Goal: Task Accomplishment & Management: Manage account settings

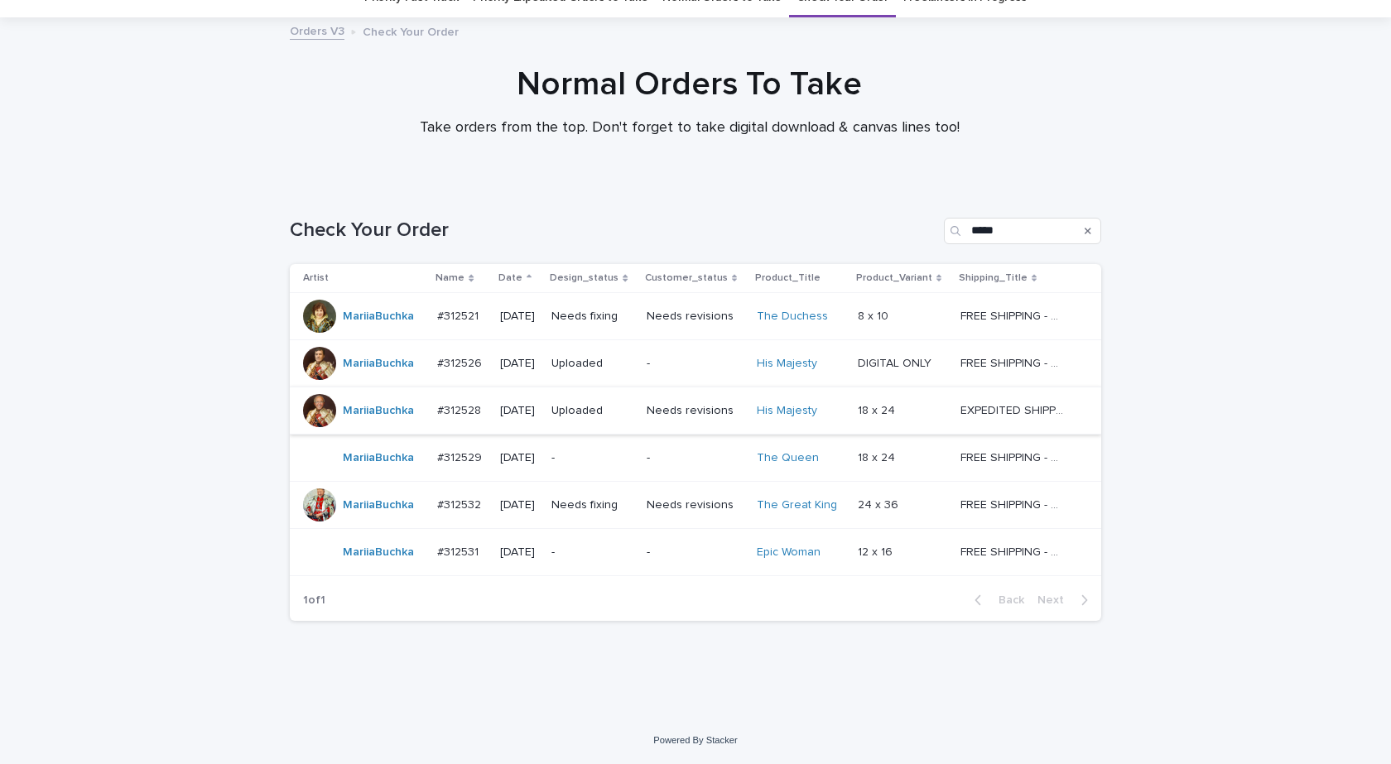
scroll to position [75, 0]
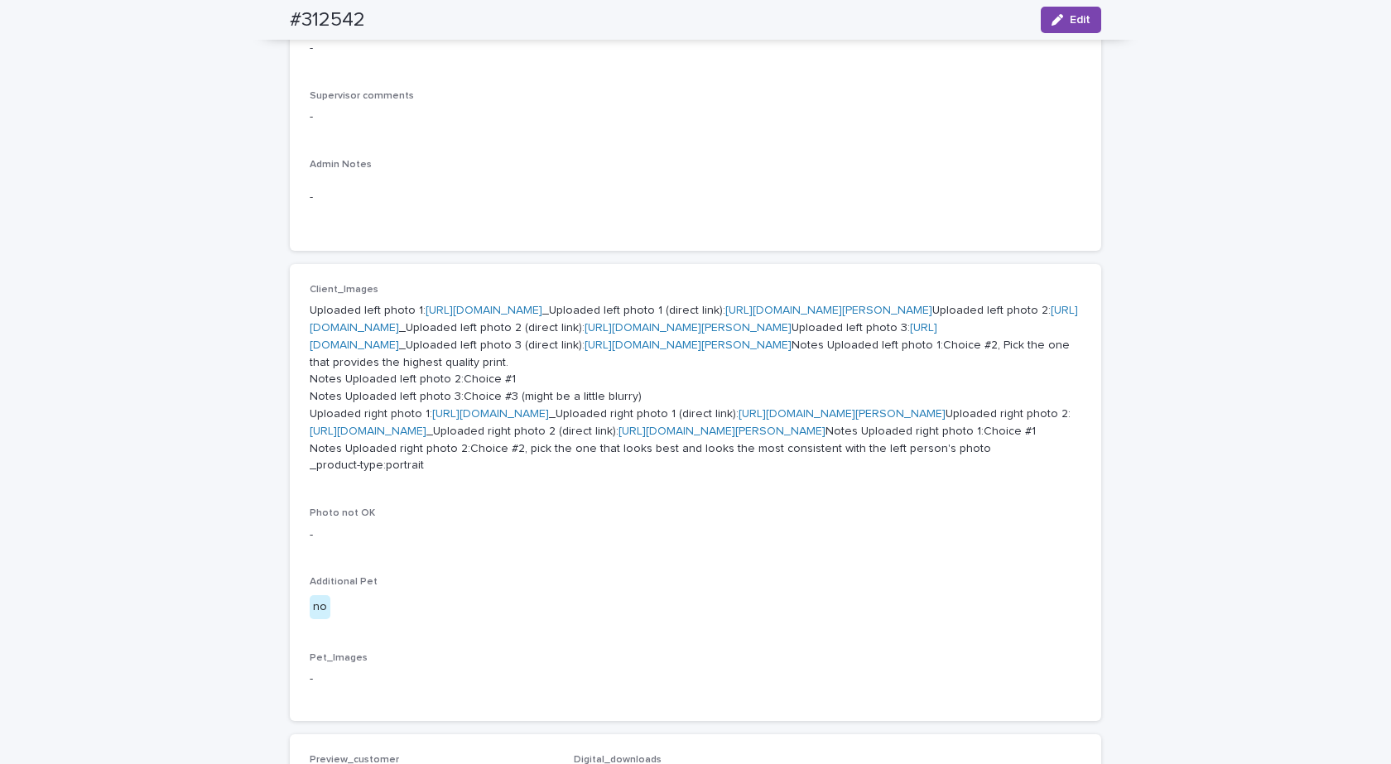
scroll to position [911, 0]
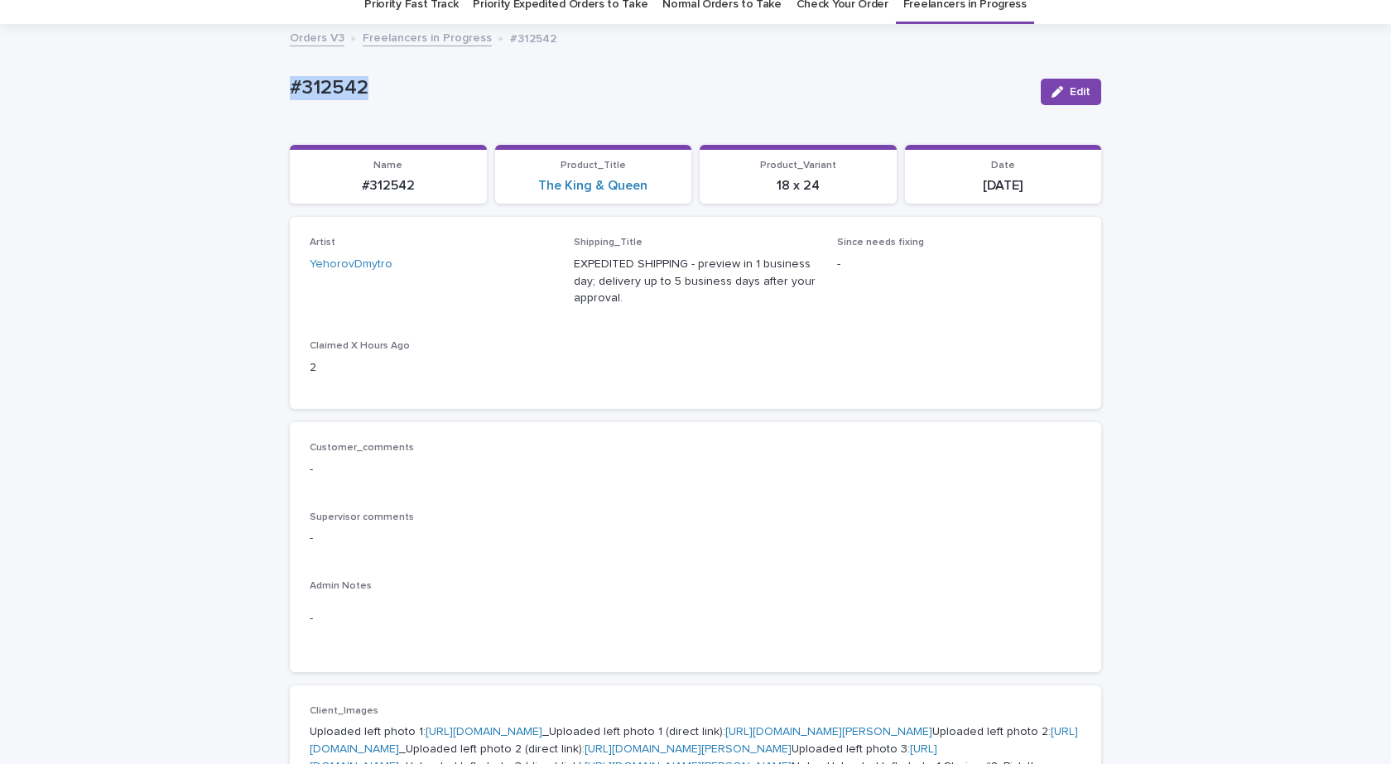
scroll to position [0, 0]
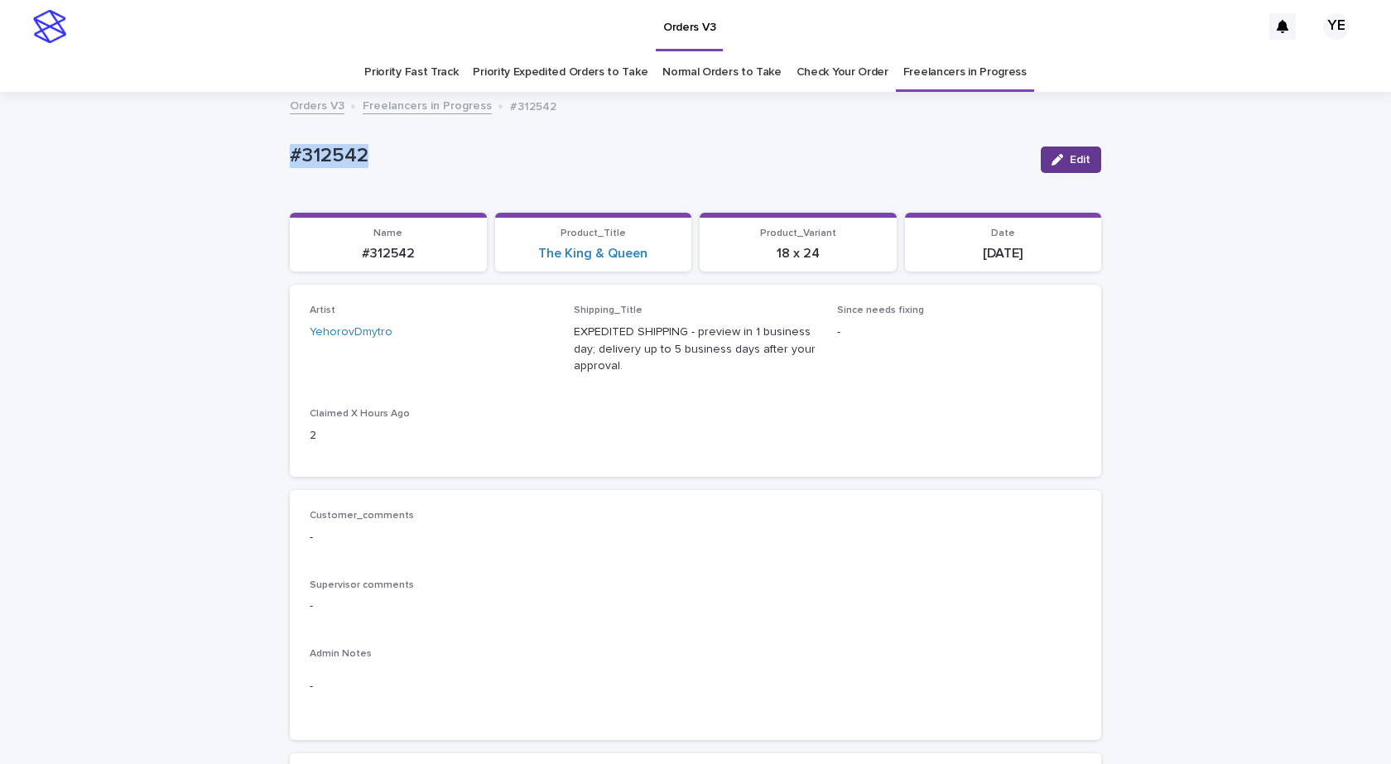
click at [1071, 155] on span "Edit" at bounding box center [1080, 160] width 21 height 12
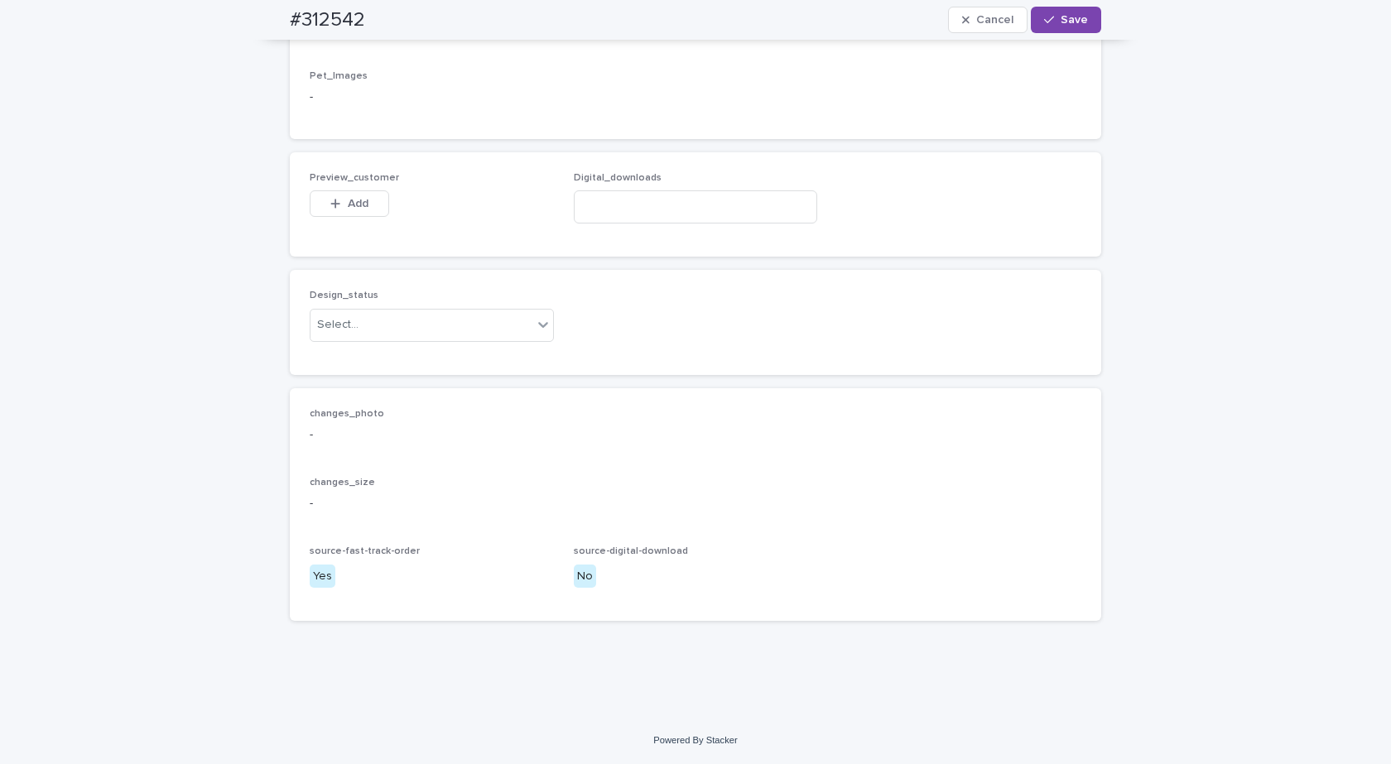
scroll to position [1325, 0]
click at [412, 339] on div "Select..." at bounding box center [422, 324] width 222 height 27
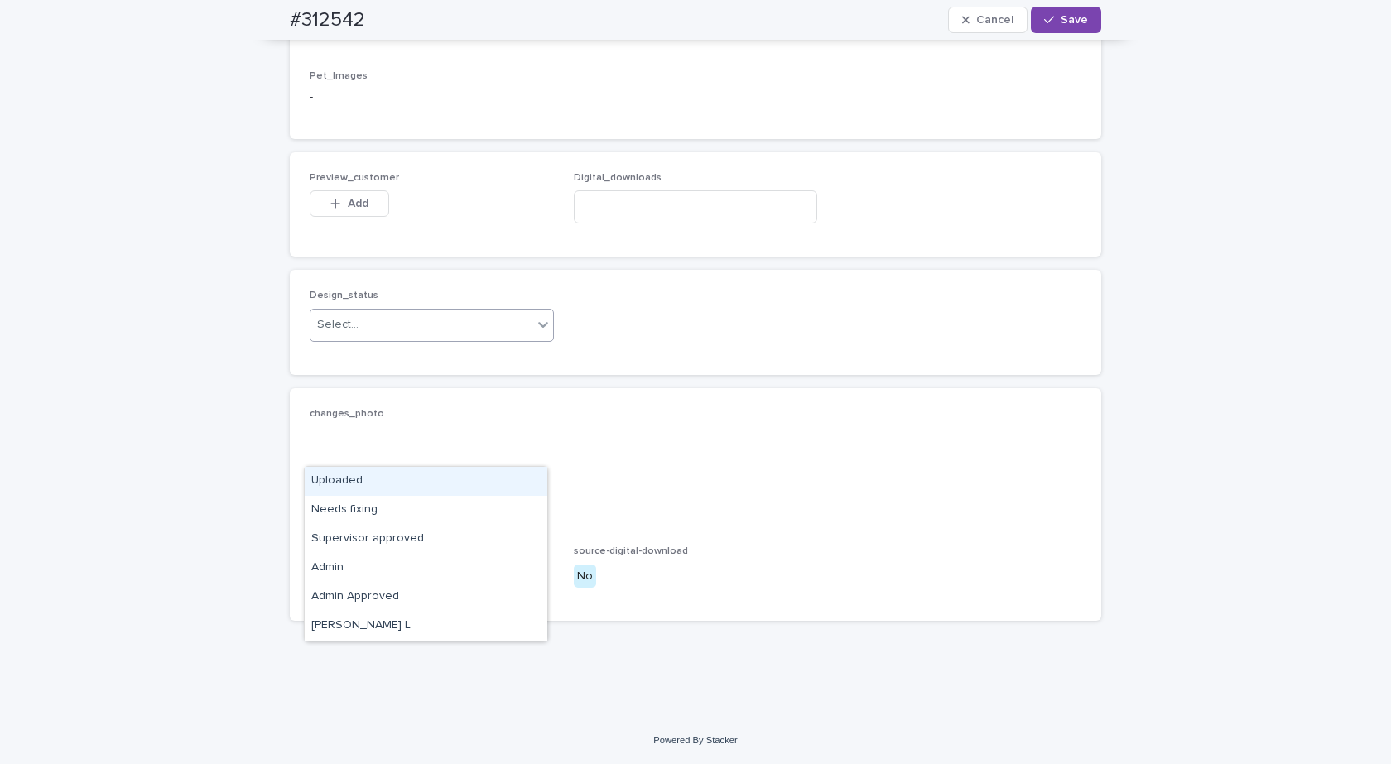
click at [334, 472] on div "Uploaded" at bounding box center [426, 481] width 243 height 29
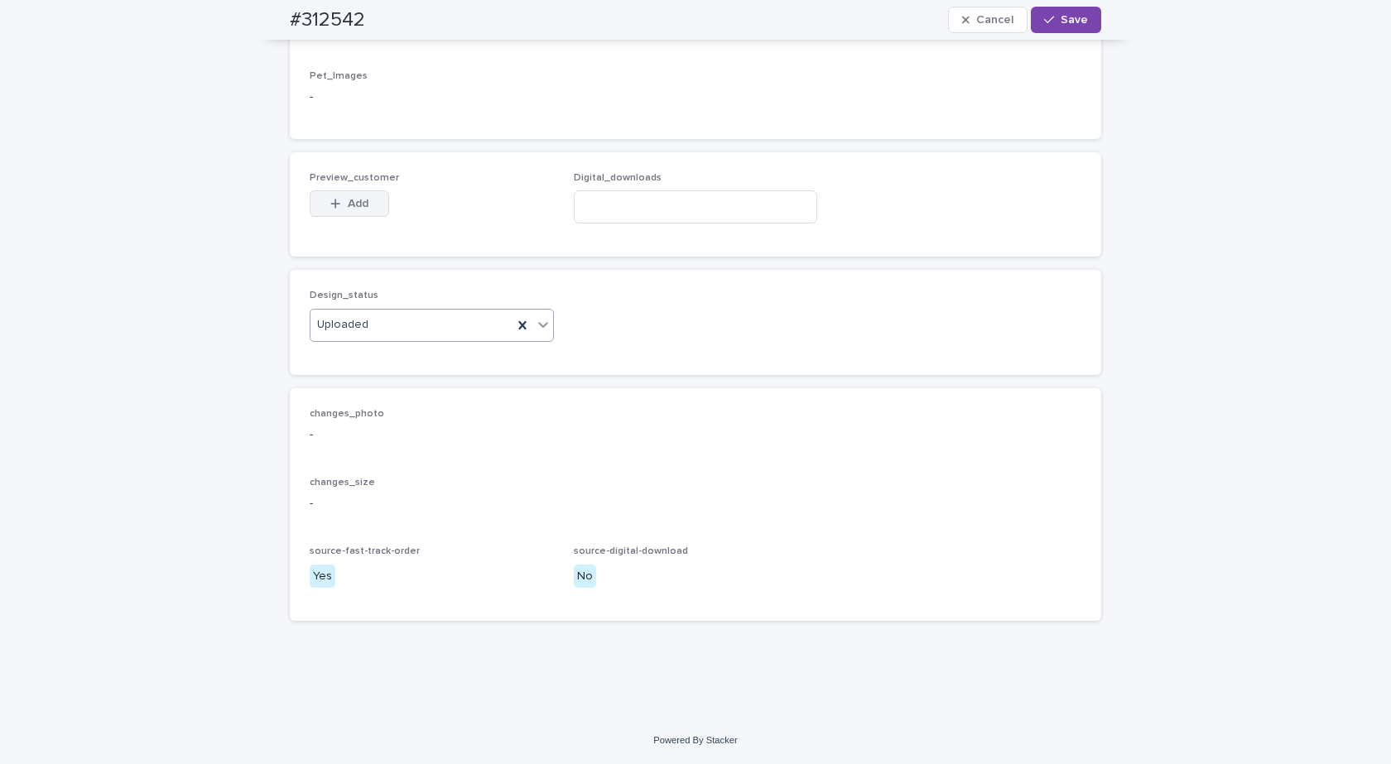
click at [338, 210] on div "button" at bounding box center [338, 204] width 17 height 12
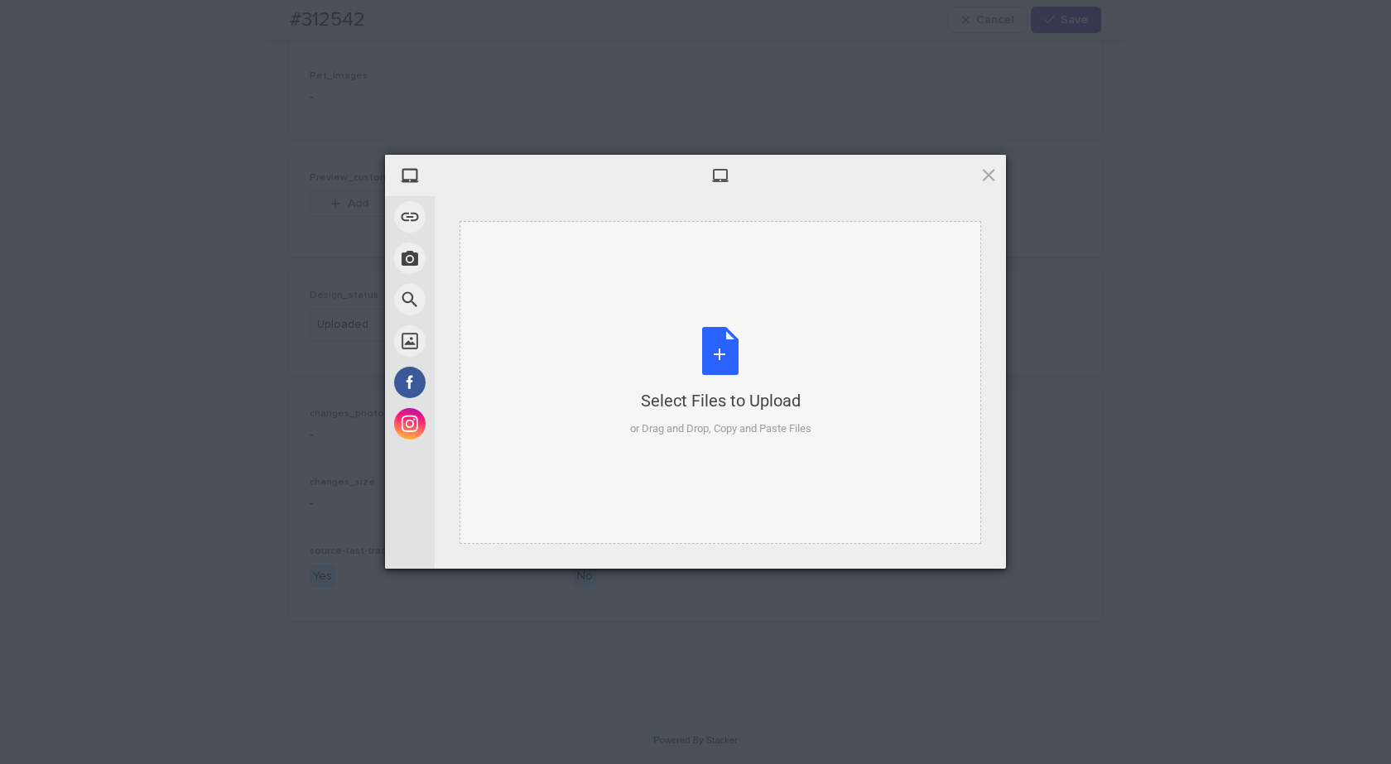
click at [697, 378] on div "Select Files to Upload or Drag and Drop, Copy and Paste Files" at bounding box center [720, 382] width 181 height 110
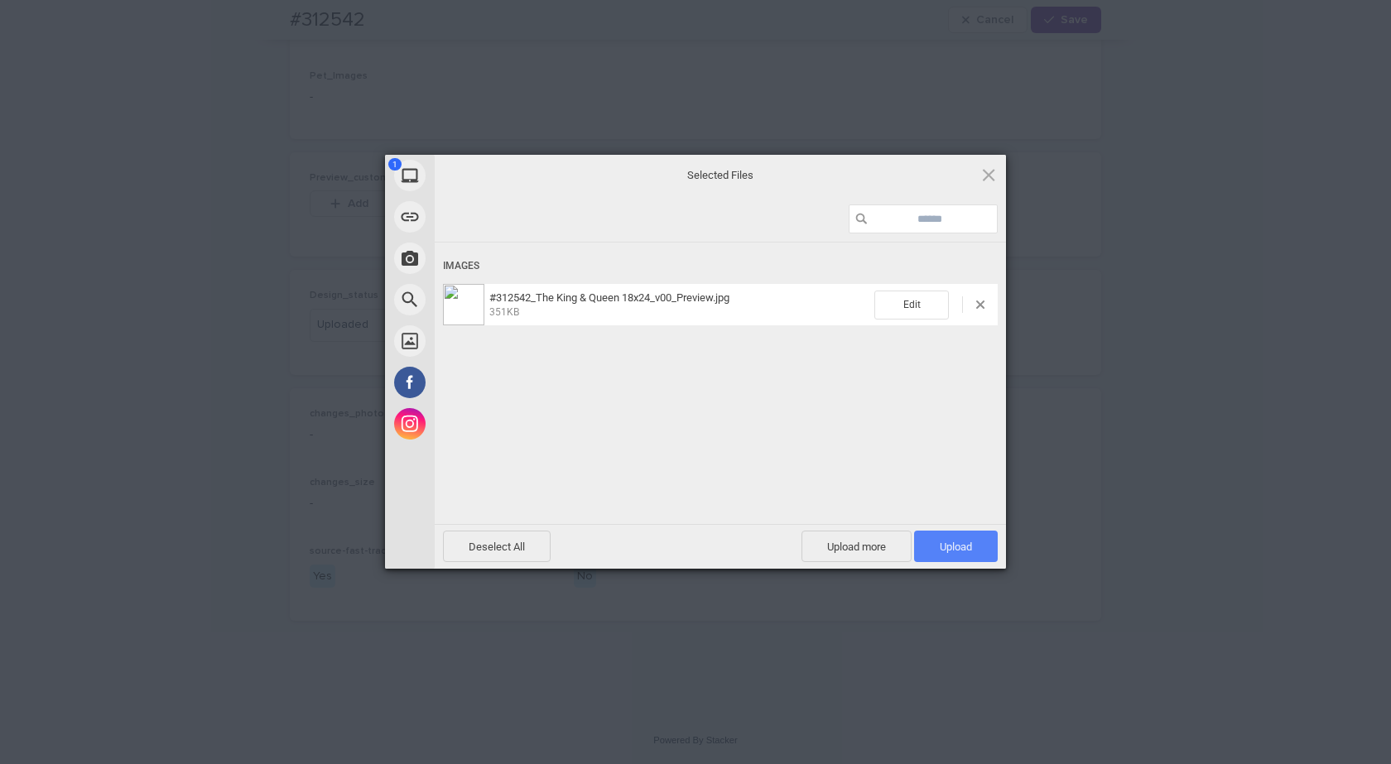
click at [967, 533] on span "Upload 1" at bounding box center [956, 546] width 84 height 31
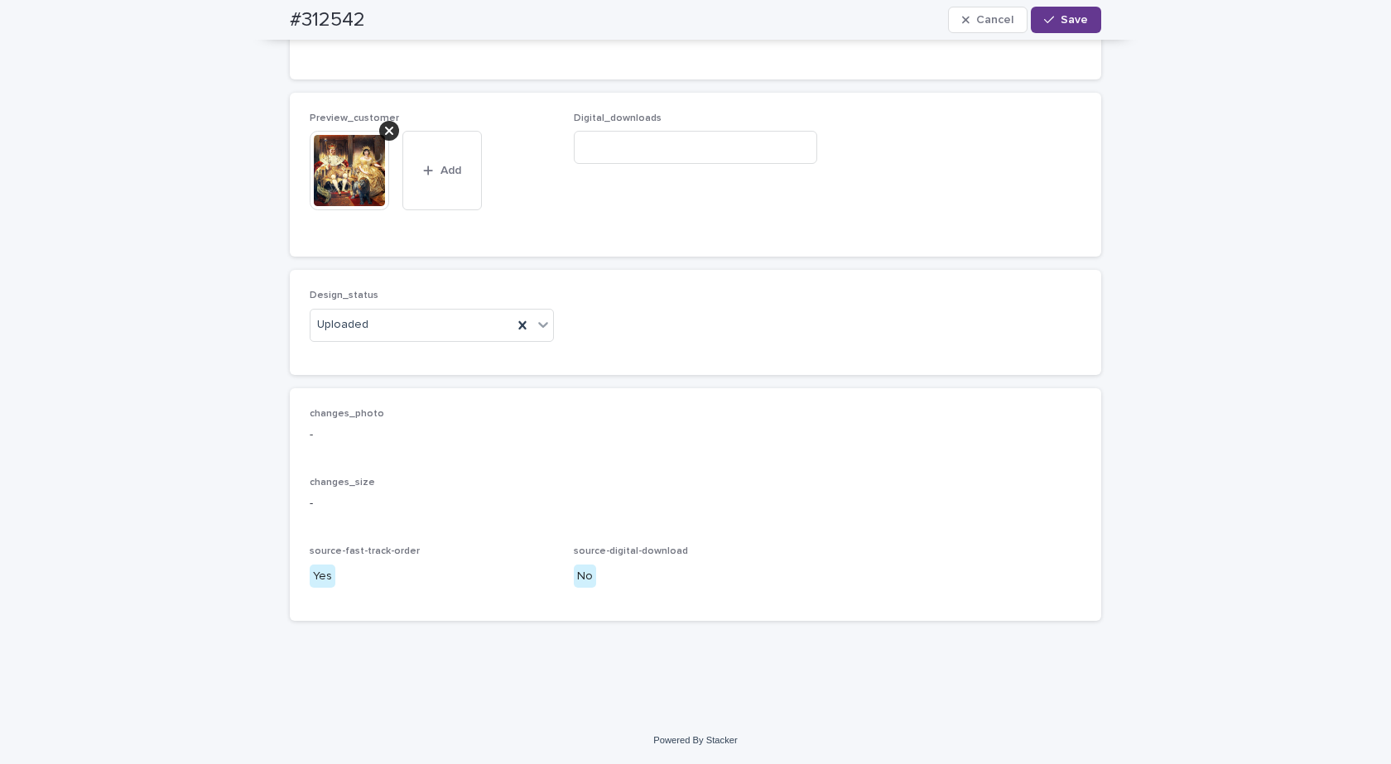
click at [1062, 20] on span "Save" at bounding box center [1074, 20] width 27 height 12
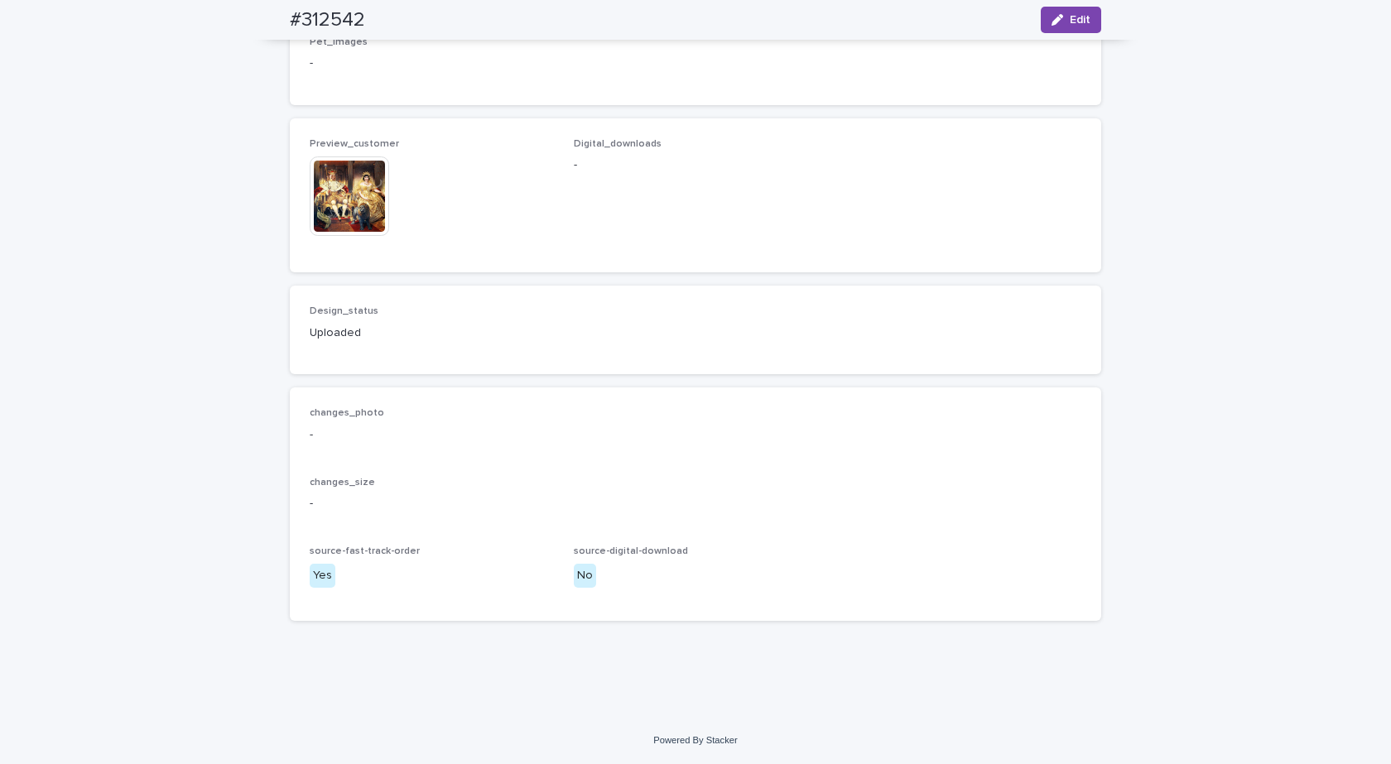
click at [310, 236] on img at bounding box center [349, 196] width 79 height 79
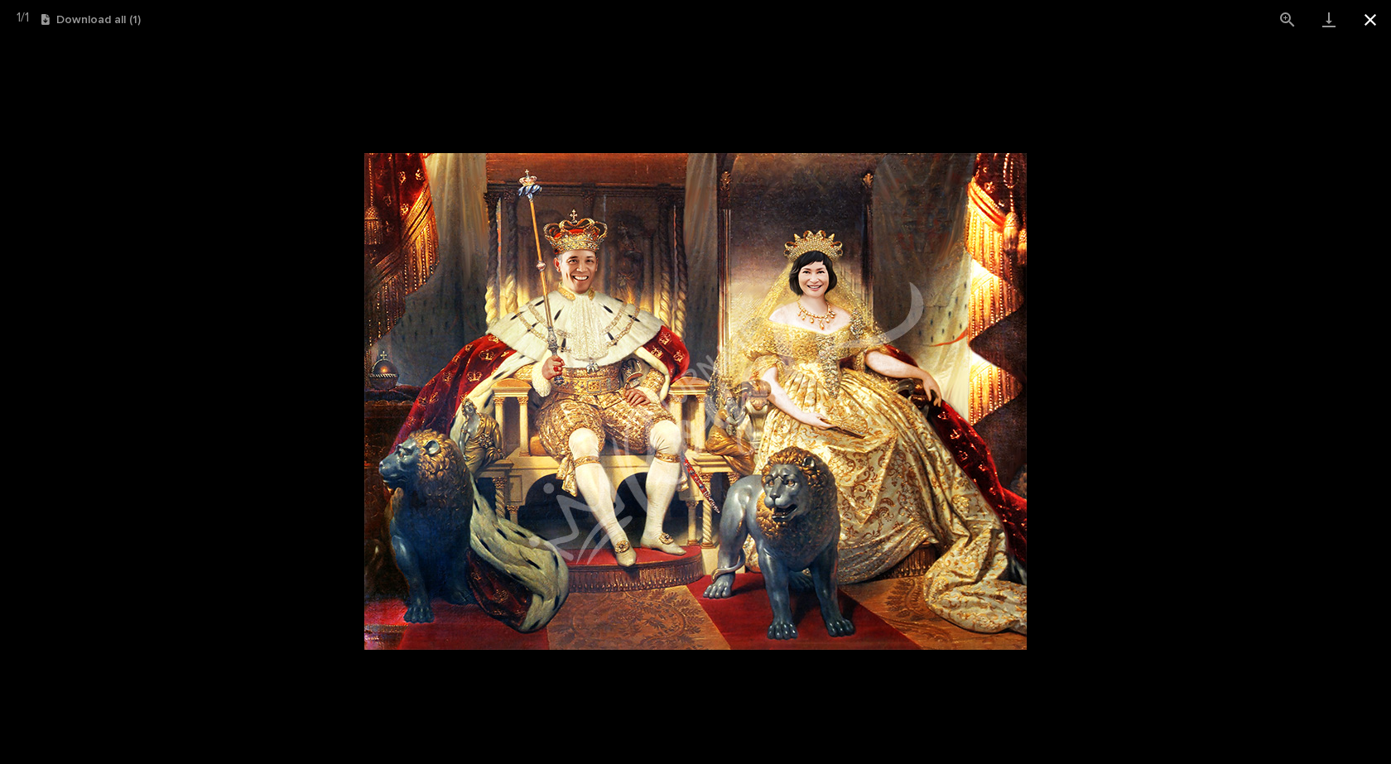
click at [1368, 22] on button "Close gallery" at bounding box center [1370, 19] width 41 height 39
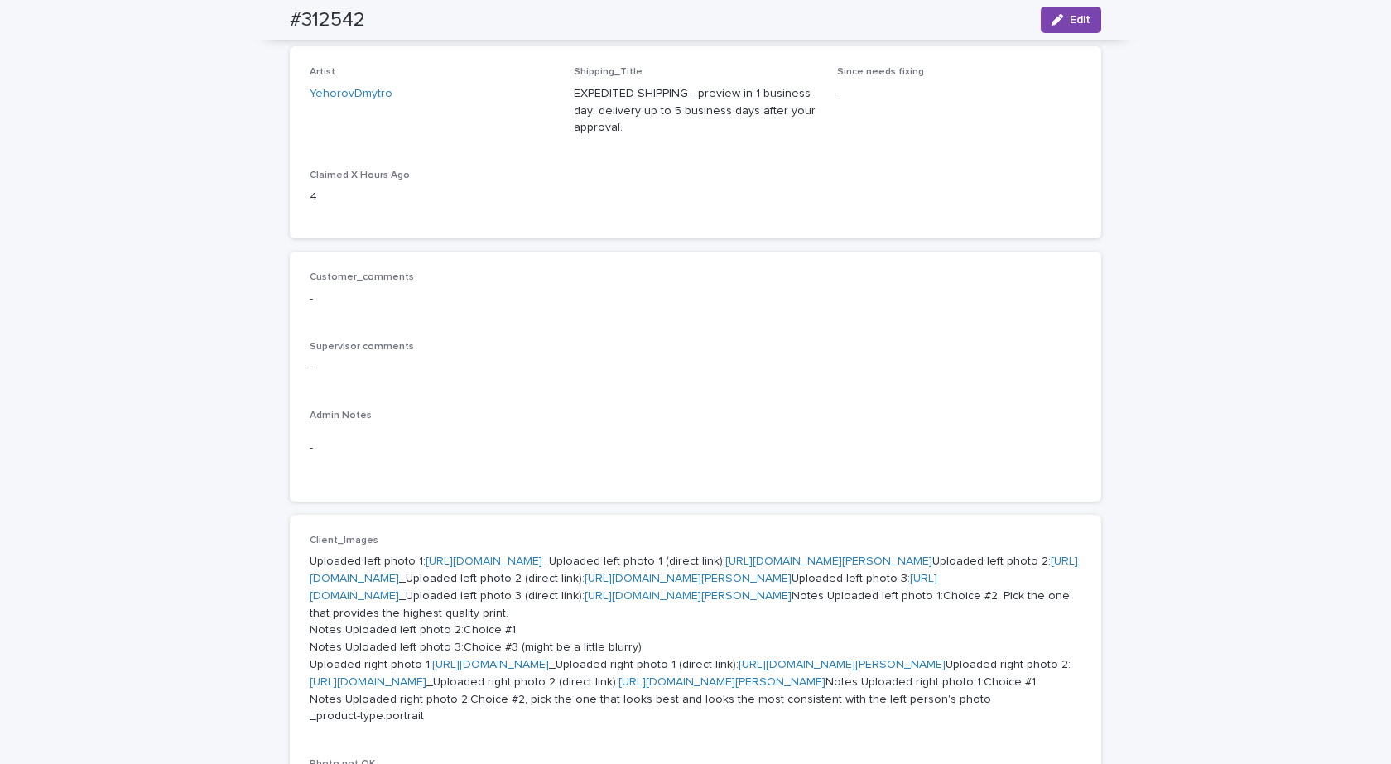
scroll to position [0, 0]
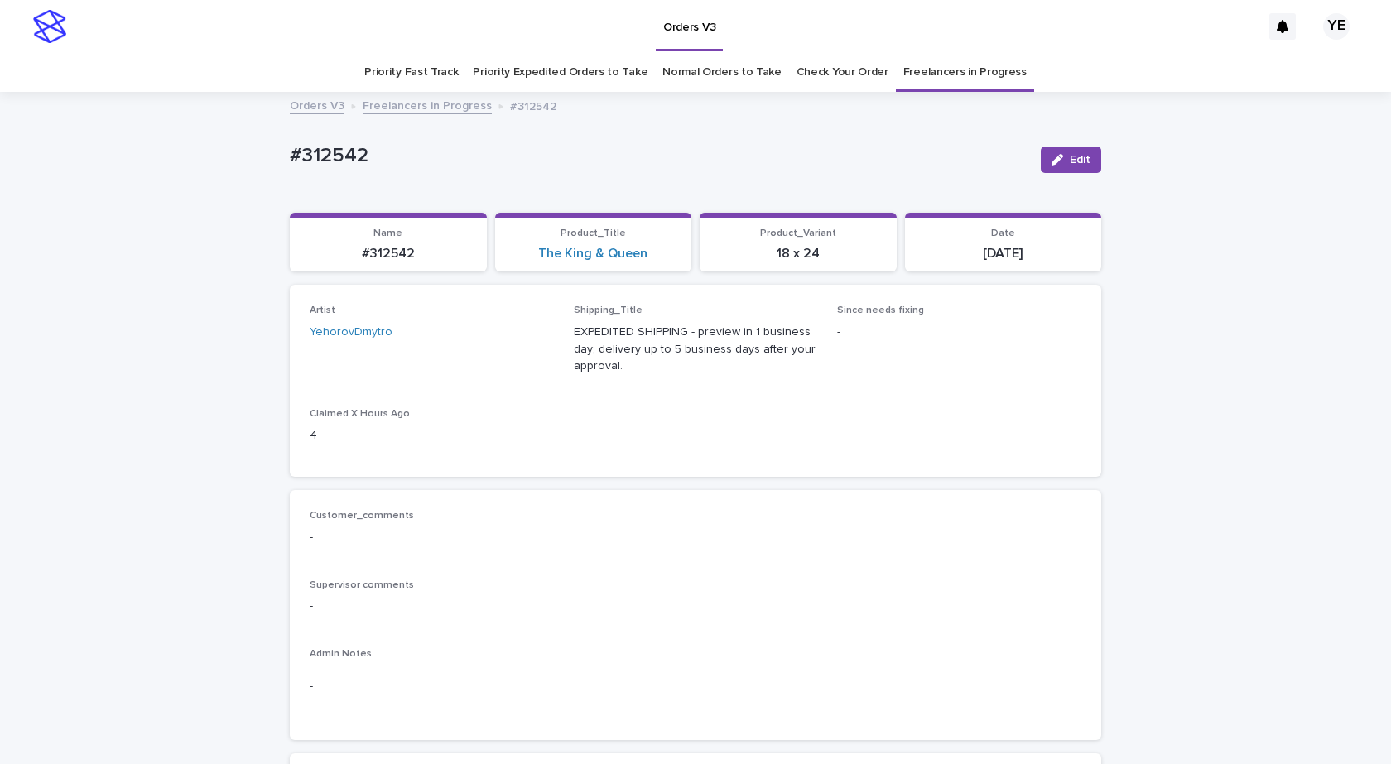
click at [449, 106] on link "Freelancers in Progress" at bounding box center [427, 104] width 129 height 19
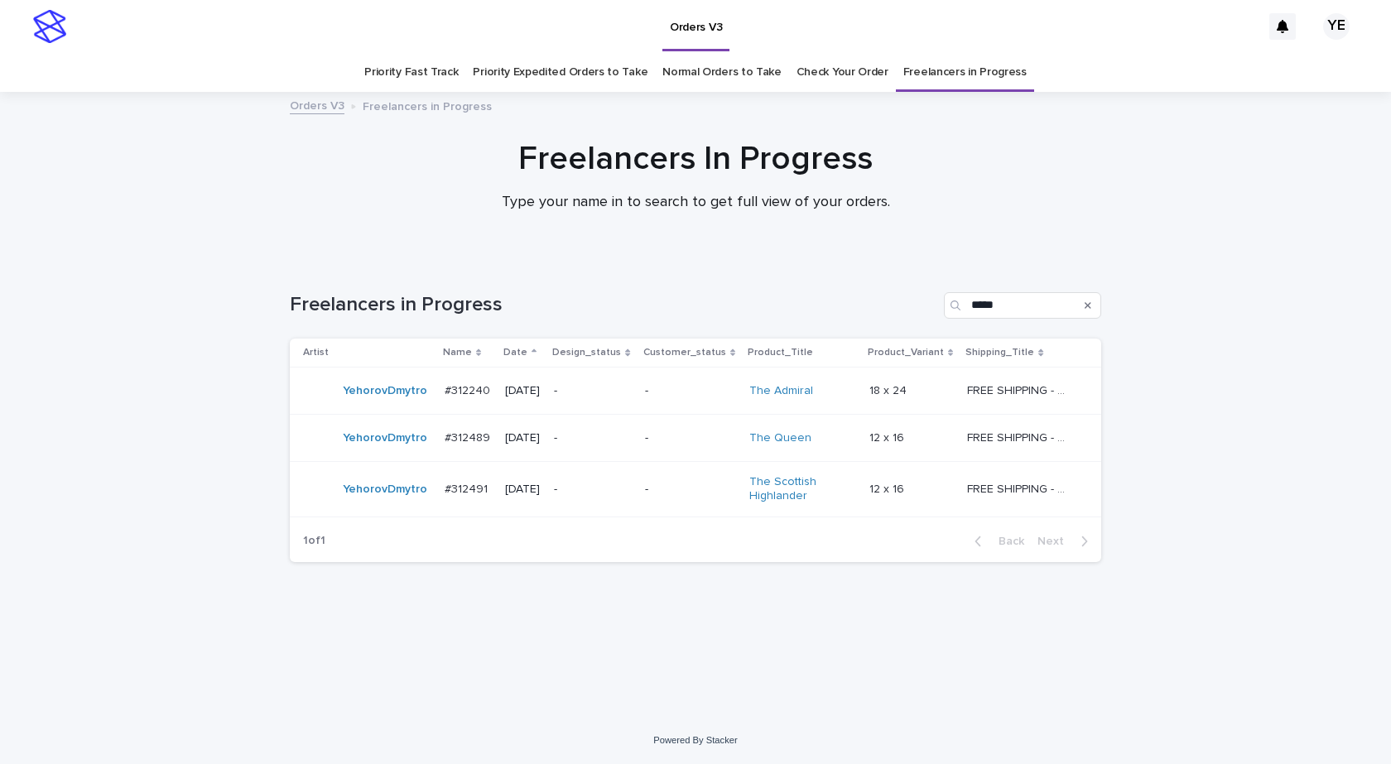
click at [378, 450] on div "YehorovDmytro" at bounding box center [385, 438] width 84 height 27
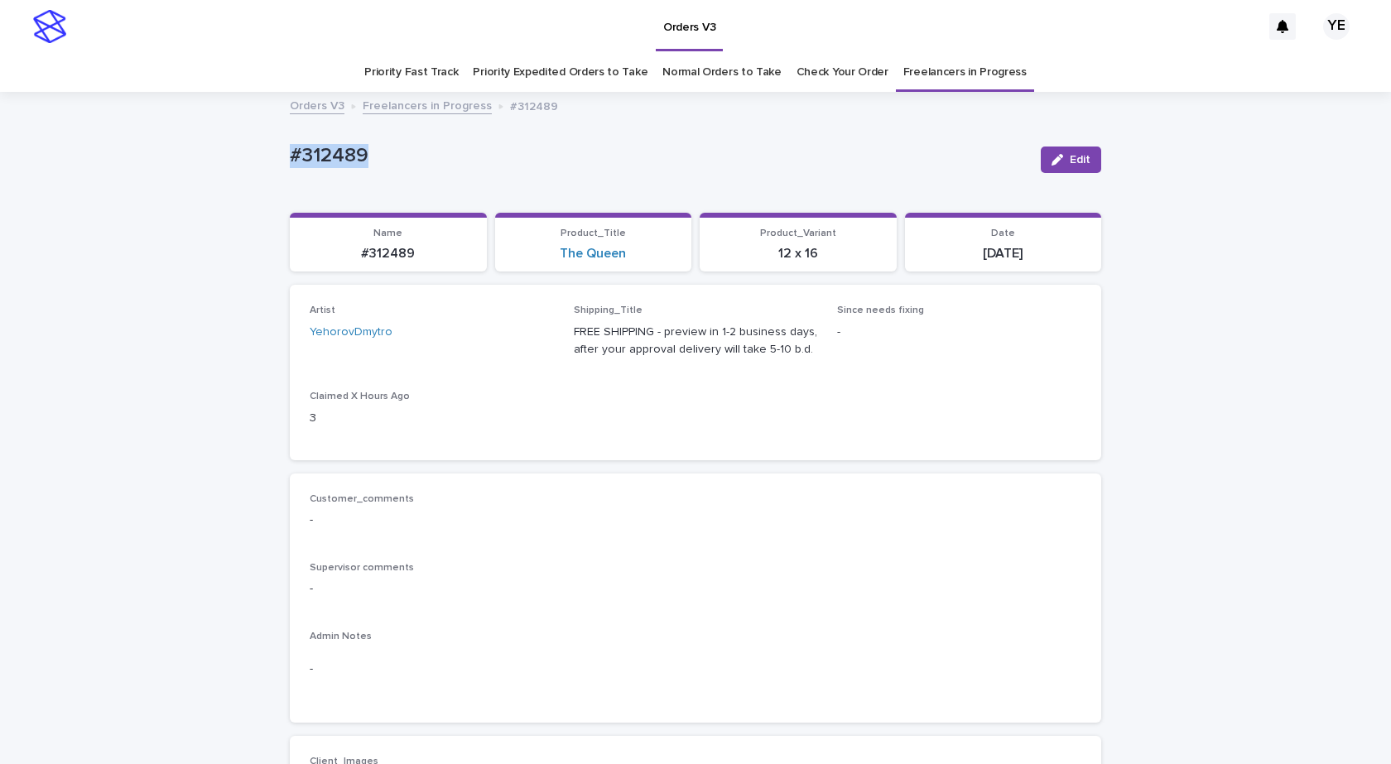
drag, startPoint x: 350, startPoint y: 153, endPoint x: 171, endPoint y: 239, distance: 199.3
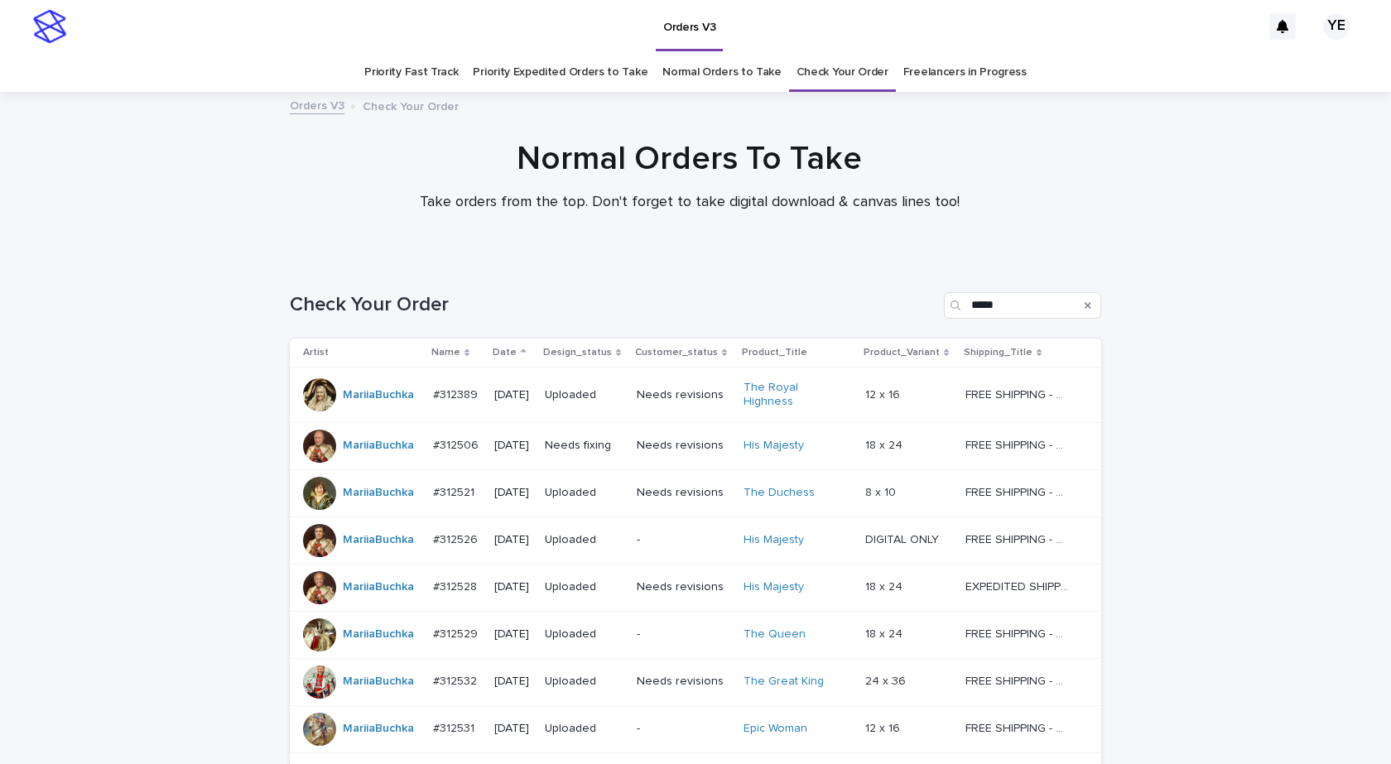
scroll to position [169, 0]
